Goal: Find specific page/section: Find specific page/section

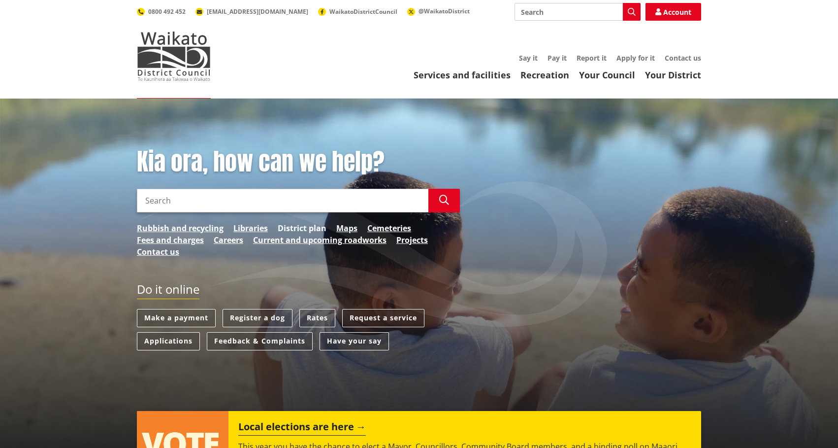
click at [301, 229] on link "District plan" at bounding box center [302, 228] width 49 height 12
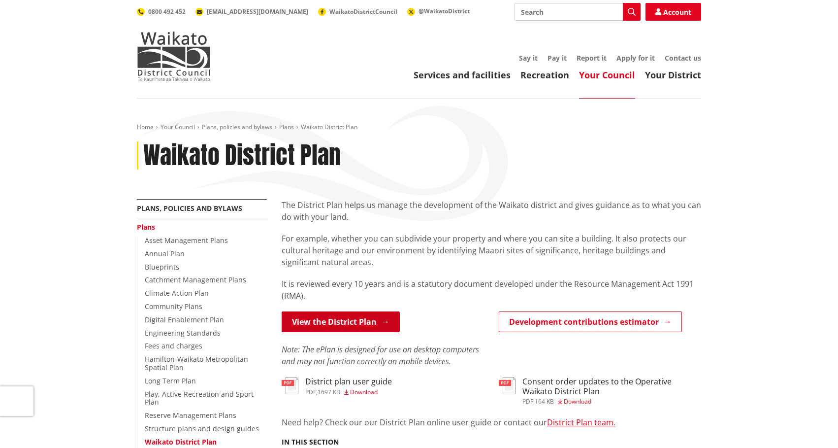
click at [332, 323] on link "View the District Plan" at bounding box center [341, 321] width 118 height 21
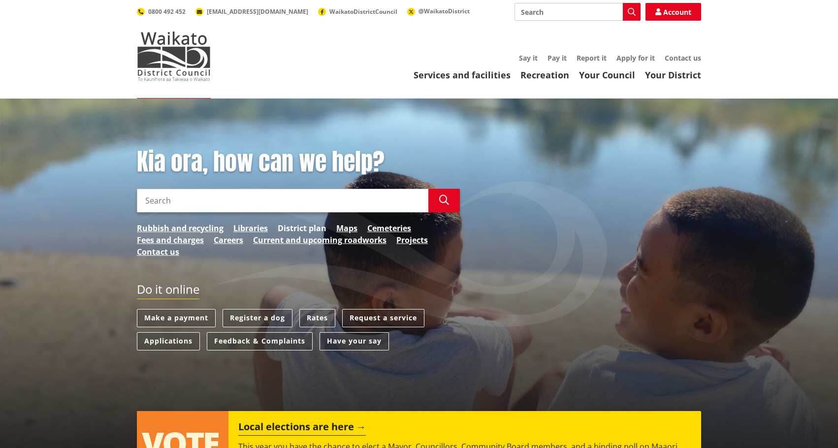
click at [299, 229] on link "District plan" at bounding box center [302, 228] width 49 height 12
